Goal: Entertainment & Leisure: Consume media (video, audio)

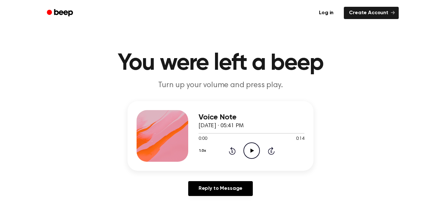
click at [252, 161] on div "Voice Note September 21, 2025 · 05:41 PM 0:00 0:14 Your browser does not suppor…" at bounding box center [252, 136] width 106 height 52
click at [246, 151] on icon "Play Audio" at bounding box center [251, 150] width 16 height 16
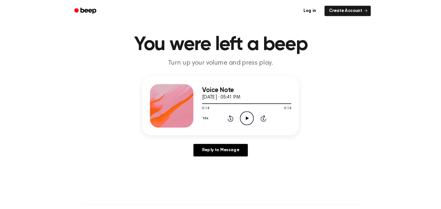
scroll to position [15, 0]
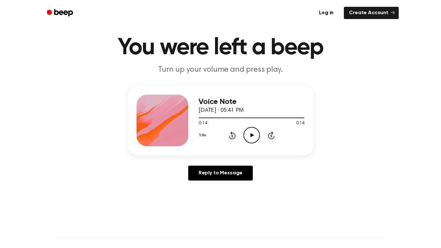
click at [257, 130] on icon "Play Audio" at bounding box center [251, 135] width 16 height 16
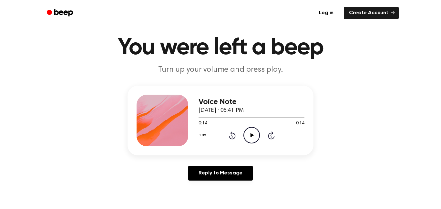
click at [250, 130] on icon "Play Audio" at bounding box center [251, 135] width 16 height 16
click at [250, 130] on icon "Pause Audio" at bounding box center [251, 135] width 16 height 16
click at [233, 135] on icon "Rewind 5 seconds" at bounding box center [232, 135] width 7 height 8
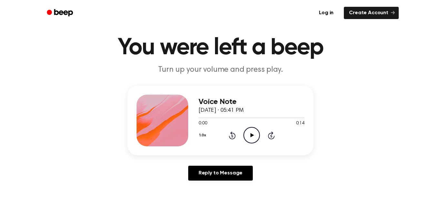
click at [255, 135] on icon "Play Audio" at bounding box center [251, 135] width 16 height 16
click at [255, 135] on icon "Pause Audio" at bounding box center [251, 135] width 16 height 16
click at [232, 138] on icon "Rewind 5 seconds" at bounding box center [232, 135] width 7 height 8
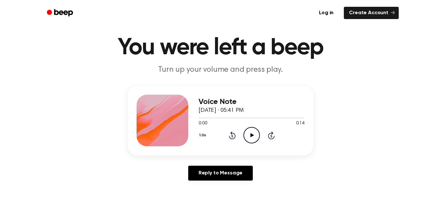
click at [249, 137] on icon "Play Audio" at bounding box center [251, 135] width 16 height 16
click at [249, 137] on icon "Pause Audio" at bounding box center [251, 135] width 16 height 16
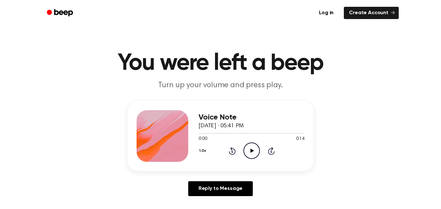
click at [252, 151] on icon at bounding box center [252, 150] width 4 height 4
click at [254, 147] on icon "Pause Audio" at bounding box center [251, 150] width 16 height 16
click at [254, 147] on icon "Play Audio" at bounding box center [251, 150] width 16 height 16
click at [230, 151] on icon "Rewind 5 seconds" at bounding box center [232, 151] width 7 height 8
click at [255, 151] on icon "Pause Audio" at bounding box center [251, 150] width 16 height 16
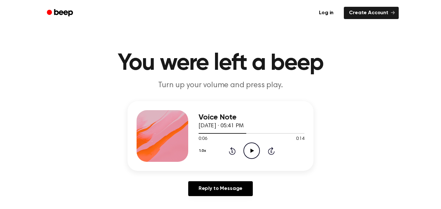
click at [231, 150] on icon at bounding box center [232, 151] width 2 height 3
click at [254, 152] on icon "Play Audio" at bounding box center [251, 150] width 16 height 16
click at [254, 152] on icon "Pause Audio" at bounding box center [251, 150] width 16 height 16
click at [251, 149] on icon "Play Audio" at bounding box center [251, 150] width 16 height 16
click at [232, 147] on icon "Rewind 5 seconds" at bounding box center [232, 151] width 7 height 8
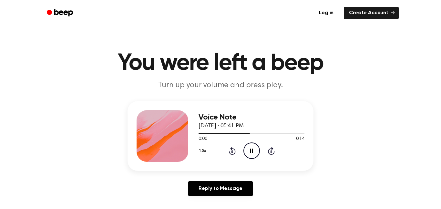
click at [247, 149] on icon "Pause Audio" at bounding box center [251, 150] width 16 height 16
click at [232, 148] on icon at bounding box center [232, 151] width 7 height 8
click at [248, 148] on icon "Play Audio" at bounding box center [251, 150] width 16 height 16
click at [248, 148] on icon "Pause Audio" at bounding box center [251, 150] width 16 height 16
click at [248, 149] on icon "Play Audio" at bounding box center [251, 150] width 16 height 16
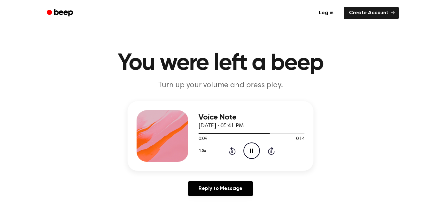
click at [232, 147] on icon "Rewind 5 seconds" at bounding box center [232, 151] width 7 height 8
click at [233, 148] on icon "Rewind 5 seconds" at bounding box center [232, 151] width 7 height 8
click at [251, 150] on icon at bounding box center [252, 150] width 4 height 4
click at [231, 149] on icon at bounding box center [232, 151] width 7 height 8
click at [236, 152] on div "1.0x Rewind 5 seconds Pause Audio Skip 5 seconds" at bounding box center [252, 150] width 106 height 16
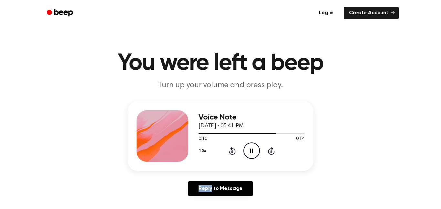
click at [236, 152] on div "1.0x Rewind 5 seconds Pause Audio Skip 5 seconds" at bounding box center [252, 150] width 106 height 16
click at [235, 152] on div "1.0x Rewind 5 seconds Pause Audio Skip 5 seconds" at bounding box center [252, 150] width 106 height 16
click at [231, 150] on icon "Rewind 5 seconds" at bounding box center [232, 151] width 7 height 8
click at [250, 148] on icon "Pause Audio" at bounding box center [251, 150] width 16 height 16
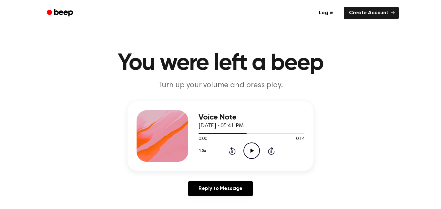
click at [250, 148] on icon "Play Audio" at bounding box center [251, 150] width 16 height 16
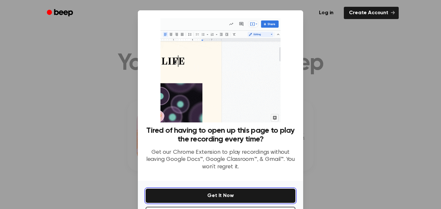
click at [275, 191] on button "Get It Now" at bounding box center [221, 196] width 150 height 14
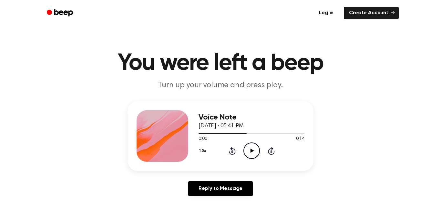
click at [252, 145] on icon "Play Audio" at bounding box center [251, 150] width 16 height 16
click at [232, 150] on icon at bounding box center [232, 151] width 7 height 8
click at [252, 150] on icon "Pause Audio" at bounding box center [251, 150] width 16 height 16
click at [257, 151] on icon "Play Audio" at bounding box center [251, 150] width 16 height 16
click at [253, 144] on icon "Pause Audio" at bounding box center [251, 150] width 16 height 16
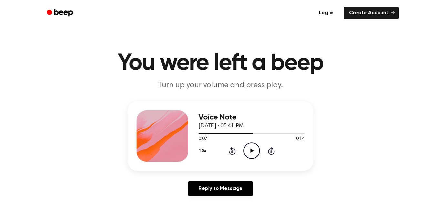
click at [254, 145] on icon "Play Audio" at bounding box center [251, 150] width 16 height 16
click at [230, 149] on icon "Rewind 5 seconds" at bounding box center [232, 151] width 7 height 8
click at [250, 149] on icon at bounding box center [251, 150] width 3 height 4
click at [250, 149] on icon at bounding box center [252, 150] width 4 height 4
drag, startPoint x: 250, startPoint y: 149, endPoint x: 236, endPoint y: 148, distance: 14.5
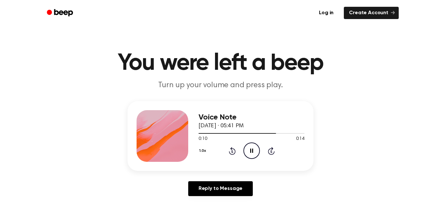
click at [236, 148] on div "1.0x Rewind 5 seconds Pause Audio Skip 5 seconds" at bounding box center [252, 150] width 106 height 16
click at [231, 148] on icon at bounding box center [232, 151] width 7 height 8
click at [251, 148] on icon "Pause Audio" at bounding box center [251, 150] width 16 height 16
click at [232, 151] on icon "Rewind 5 seconds" at bounding box center [232, 151] width 7 height 8
click at [250, 151] on icon at bounding box center [252, 150] width 4 height 4
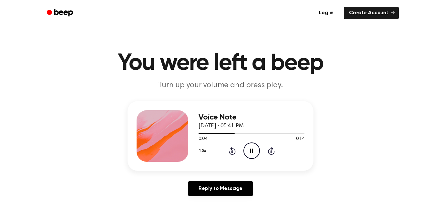
click at [250, 151] on icon at bounding box center [251, 150] width 3 height 4
click at [250, 151] on icon at bounding box center [252, 150] width 4 height 4
click at [250, 151] on icon at bounding box center [251, 150] width 3 height 4
click at [250, 151] on icon at bounding box center [252, 150] width 4 height 4
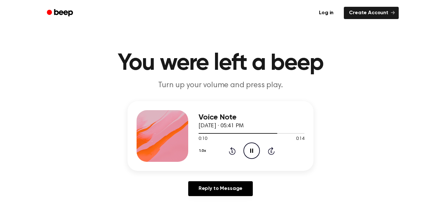
click at [250, 151] on icon at bounding box center [251, 150] width 3 height 4
click at [250, 151] on icon at bounding box center [252, 150] width 4 height 4
click at [250, 151] on icon at bounding box center [251, 150] width 3 height 4
click at [231, 149] on icon at bounding box center [232, 151] width 7 height 8
click at [248, 149] on icon "Play Audio" at bounding box center [251, 150] width 16 height 16
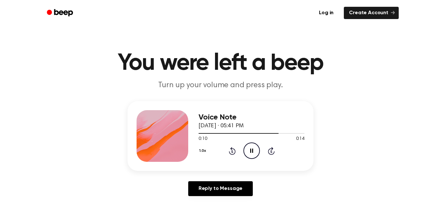
click at [248, 149] on icon "Pause Audio" at bounding box center [251, 150] width 16 height 16
click at [248, 149] on icon "Play Audio" at bounding box center [251, 150] width 16 height 16
click at [248, 149] on icon "Pause Audio" at bounding box center [251, 150] width 16 height 16
click at [232, 150] on icon at bounding box center [232, 151] width 2 height 3
click at [248, 147] on icon "Play Audio" at bounding box center [251, 150] width 16 height 16
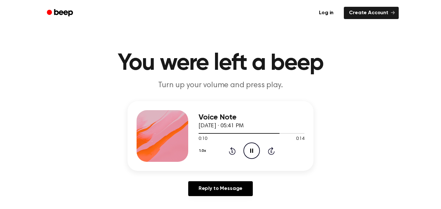
click at [248, 147] on icon "Pause Audio" at bounding box center [251, 150] width 16 height 16
click at [248, 147] on icon "Play Audio" at bounding box center [251, 150] width 16 height 16
click at [248, 147] on icon "Pause Audio" at bounding box center [251, 150] width 16 height 16
click at [248, 147] on icon "Play Audio" at bounding box center [251, 150] width 16 height 16
click at [248, 147] on icon "Pause Audio" at bounding box center [251, 150] width 16 height 16
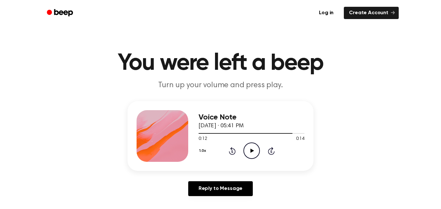
click at [248, 147] on icon "Play Audio" at bounding box center [251, 150] width 16 height 16
click at [248, 147] on icon "Pause Audio" at bounding box center [251, 150] width 16 height 16
